Goal: Use online tool/utility

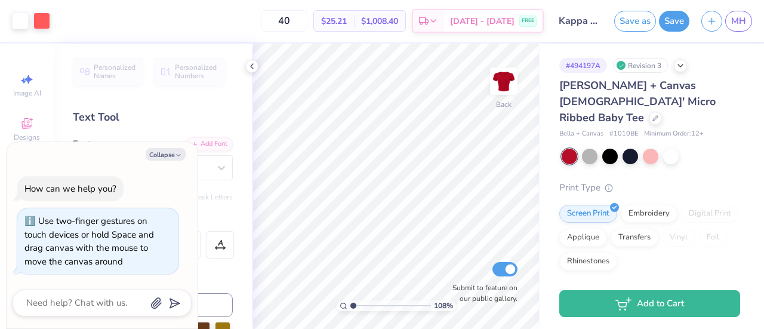
type input "1.07562943711744"
type textarea "x"
type input "2.08"
click at [362, 303] on input "range" at bounding box center [390, 305] width 81 height 11
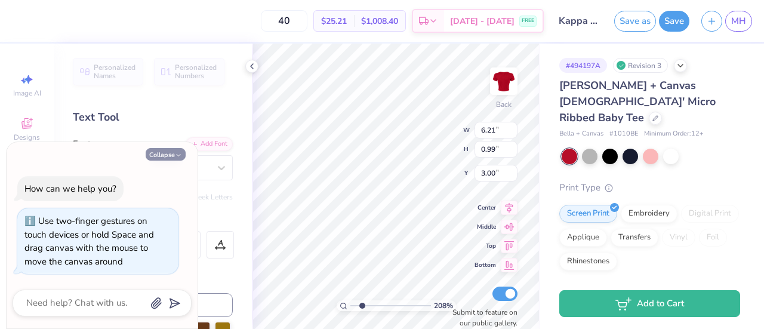
click at [180, 156] on icon "button" at bounding box center [178, 155] width 7 height 7
type textarea "x"
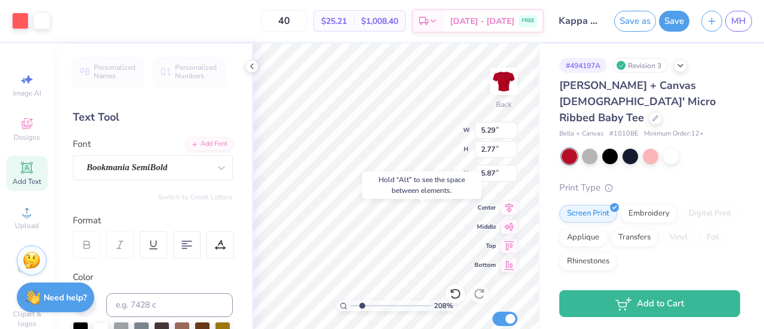
type input "5.87"
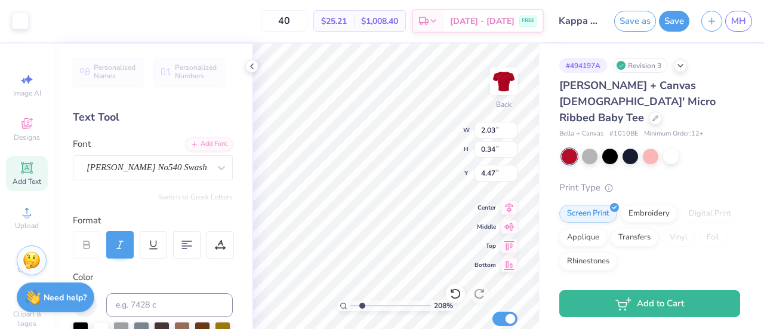
type input "2.03"
type input "0.34"
type input "4.47"
type input "5.29"
type input "2.77"
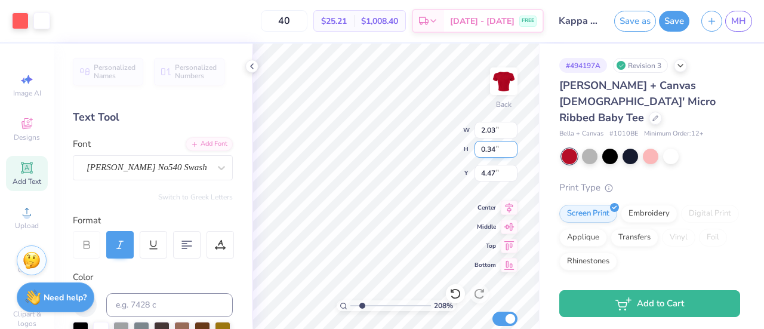
type input "5.87"
